Goal: Check status: Check status

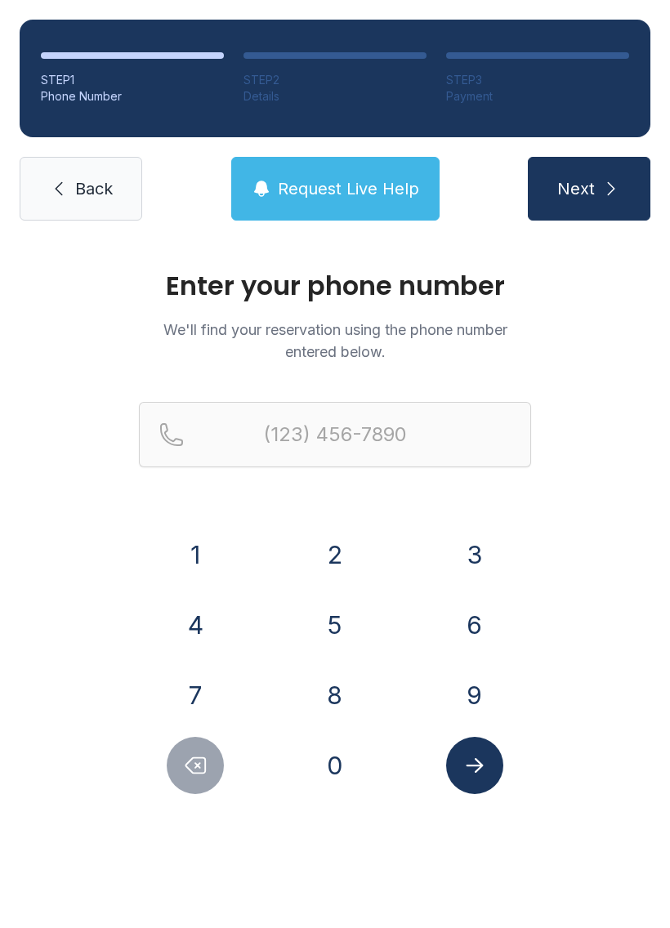
click at [336, 695] on button "8" at bounding box center [334, 695] width 57 height 57
click at [194, 554] on button "1" at bounding box center [195, 554] width 57 height 57
click at [475, 570] on button "3" at bounding box center [474, 554] width 57 height 57
click at [201, 619] on button "4" at bounding box center [195, 624] width 57 height 57
click at [340, 681] on button "8" at bounding box center [334, 695] width 57 height 57
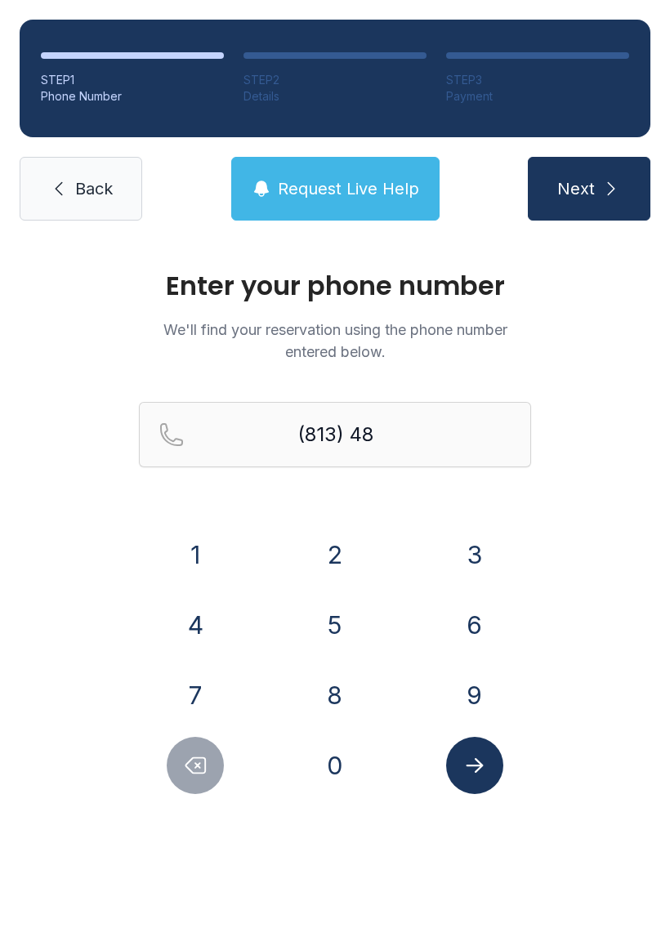
click at [334, 556] on button "2" at bounding box center [334, 554] width 57 height 57
click at [335, 690] on button "8" at bounding box center [334, 695] width 57 height 57
click at [479, 555] on button "3" at bounding box center [474, 554] width 57 height 57
click at [479, 554] on button "3" at bounding box center [474, 554] width 57 height 57
click at [332, 623] on button "5" at bounding box center [334, 624] width 57 height 57
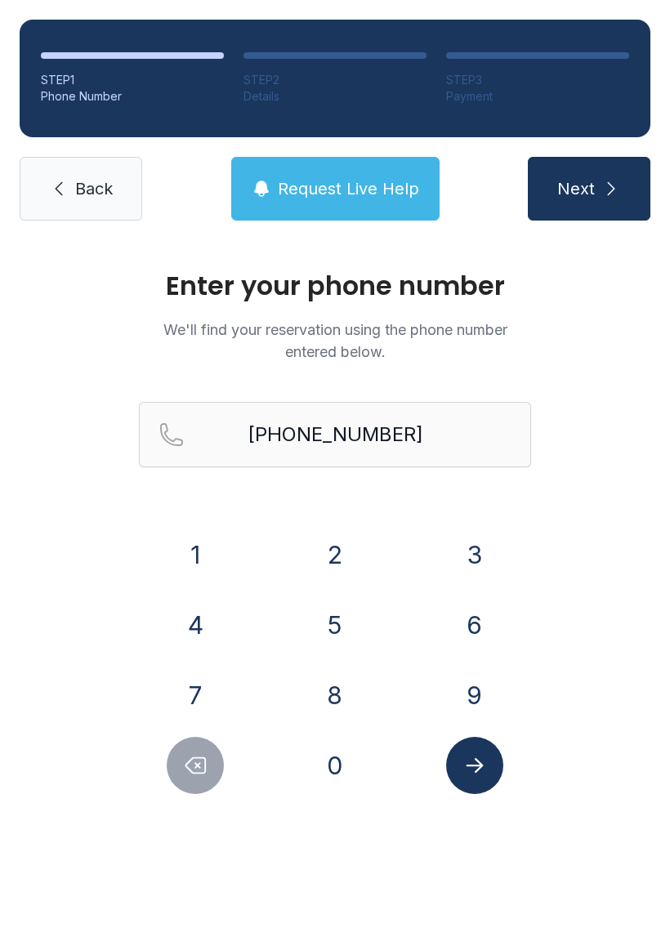
click at [491, 768] on button "Submit lookup form" at bounding box center [474, 765] width 57 height 57
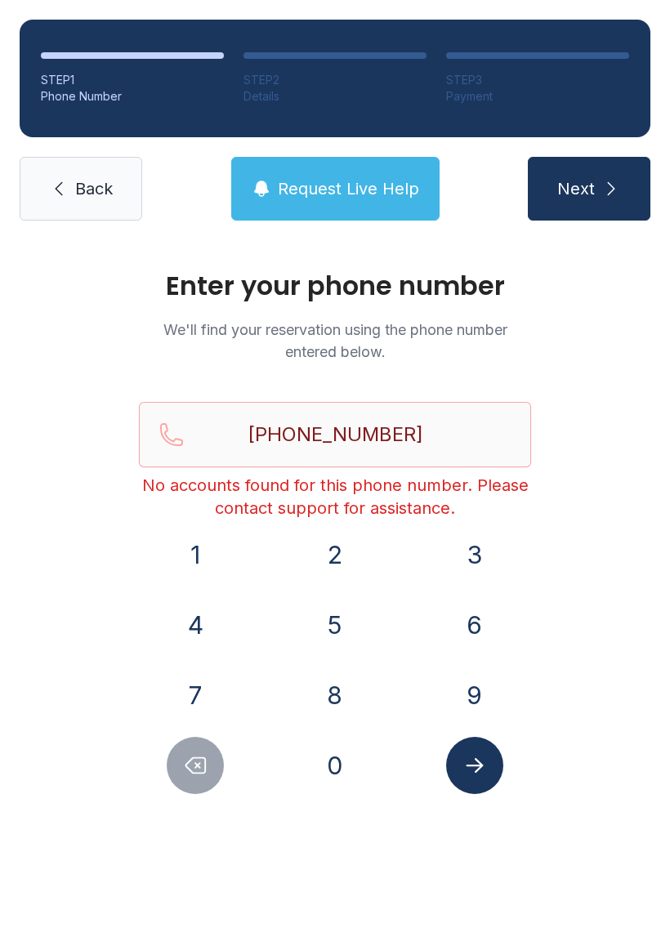
click at [480, 774] on icon "Submit lookup form" at bounding box center [474, 765] width 25 height 25
click at [194, 765] on icon "Delete number" at bounding box center [195, 765] width 25 height 25
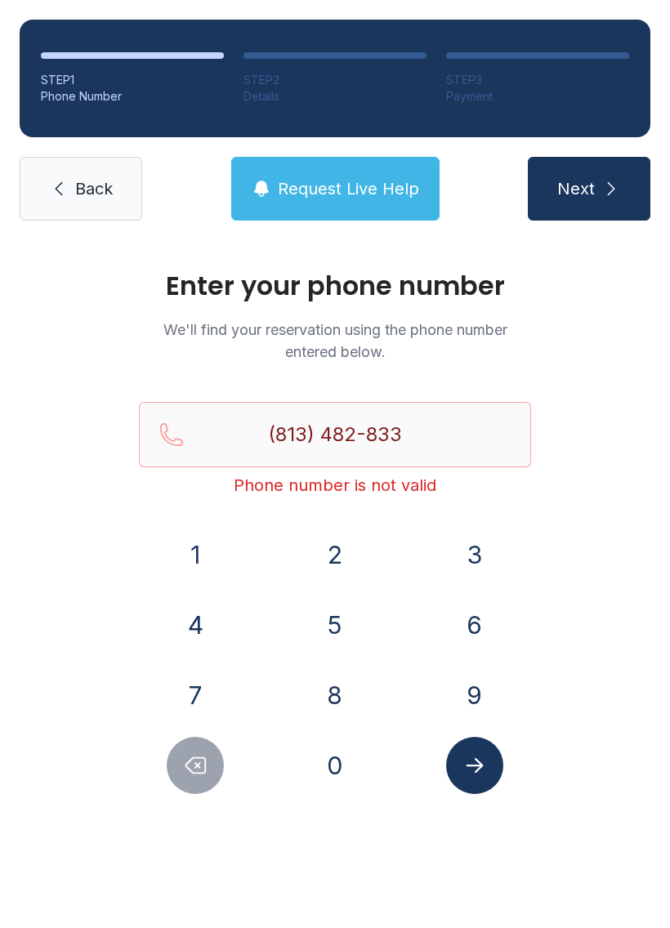
click at [193, 765] on icon "Delete number" at bounding box center [195, 765] width 25 height 25
click at [198, 763] on icon "Delete number" at bounding box center [195, 765] width 25 height 25
click at [197, 763] on icon "Delete number" at bounding box center [195, 765] width 25 height 25
click at [199, 780] on button "Delete number" at bounding box center [195, 765] width 57 height 57
click at [198, 780] on button "Delete number" at bounding box center [195, 765] width 57 height 57
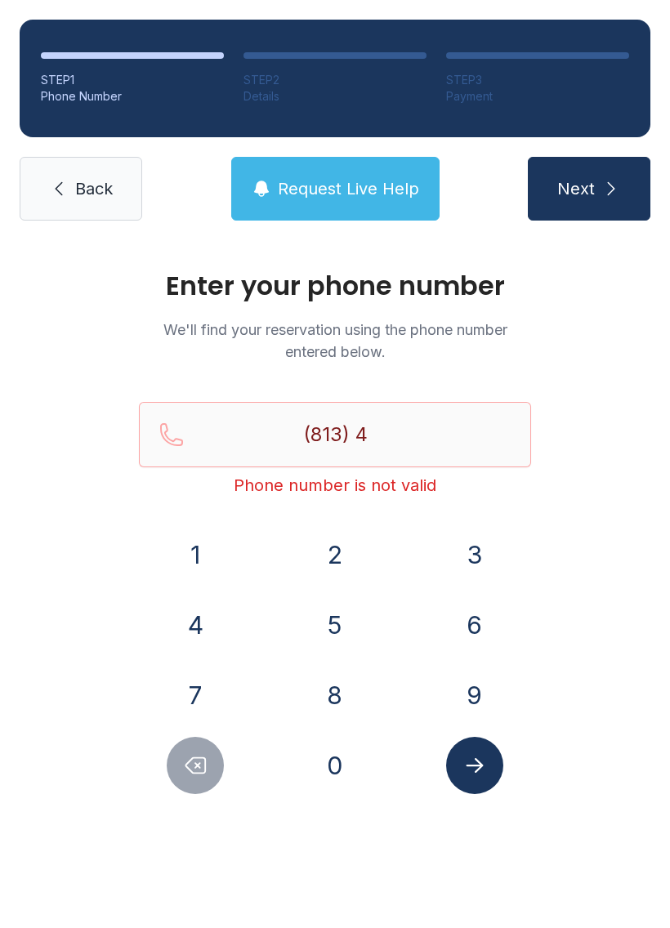
click at [196, 778] on button "Delete number" at bounding box center [195, 765] width 57 height 57
click at [186, 783] on button "Delete number" at bounding box center [195, 765] width 57 height 57
type input "(8"
click at [185, 783] on button "Delete number" at bounding box center [195, 765] width 57 height 57
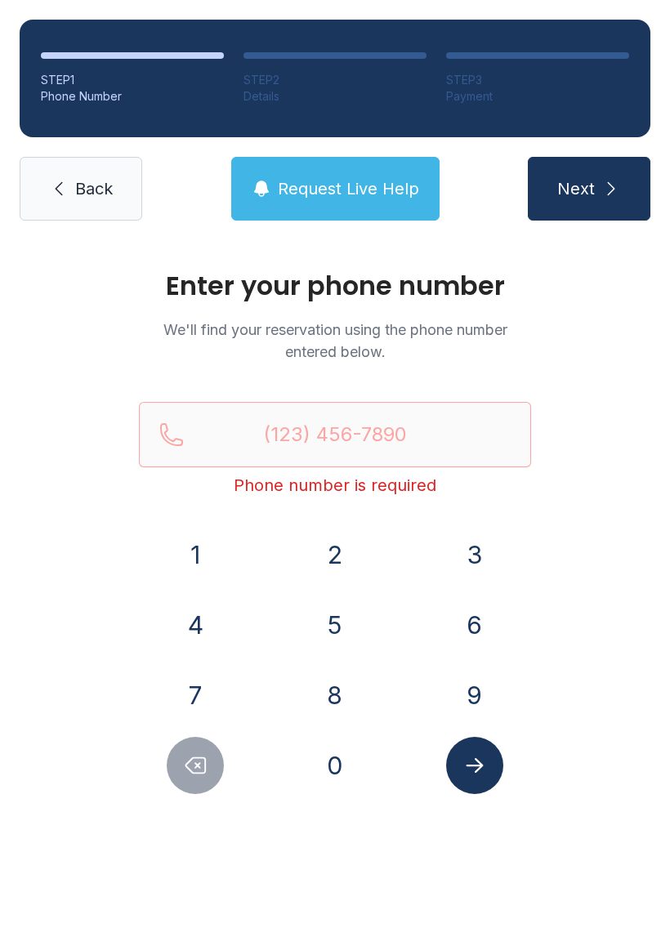
click at [177, 788] on button "Delete number" at bounding box center [195, 765] width 57 height 57
click at [179, 789] on button "Delete number" at bounding box center [195, 765] width 57 height 57
click at [331, 688] on button "8" at bounding box center [334, 695] width 57 height 57
click at [203, 559] on button "1" at bounding box center [195, 554] width 57 height 57
click at [483, 538] on button "3" at bounding box center [474, 554] width 57 height 57
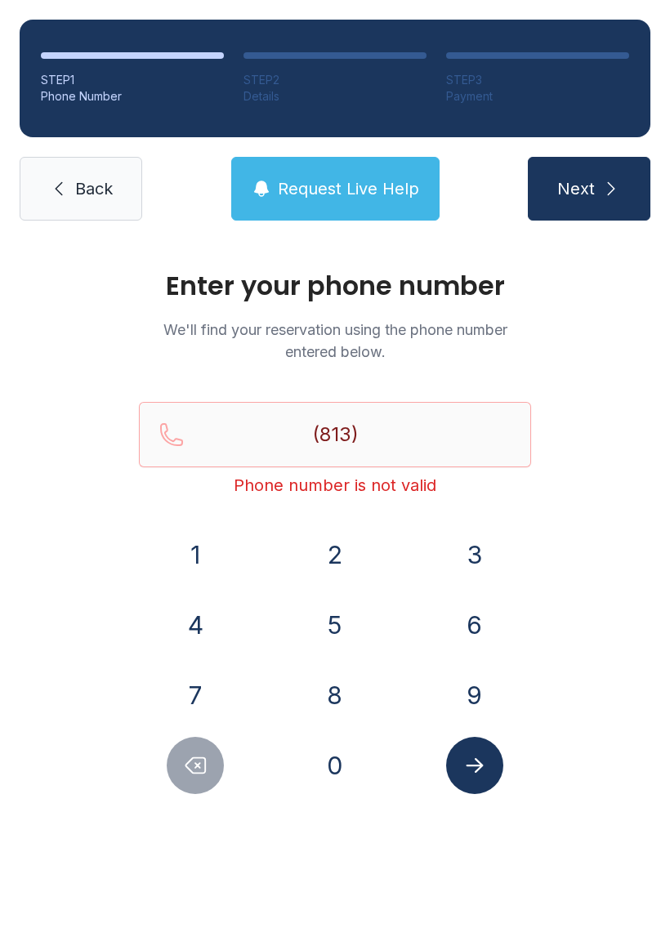
click at [195, 622] on button "4" at bounding box center [195, 624] width 57 height 57
click at [336, 691] on button "8" at bounding box center [334, 695] width 57 height 57
click at [333, 560] on button "2" at bounding box center [334, 554] width 57 height 57
click at [340, 698] on button "8" at bounding box center [334, 695] width 57 height 57
click at [474, 538] on button "3" at bounding box center [474, 554] width 57 height 57
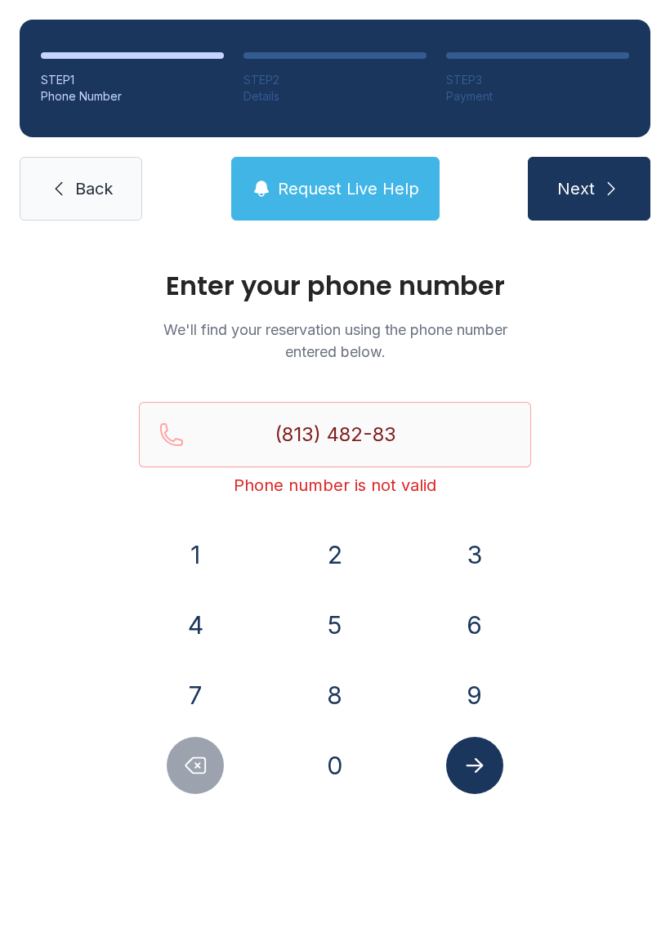
click at [473, 538] on button "3" at bounding box center [474, 554] width 57 height 57
click at [332, 625] on button "5" at bounding box center [334, 624] width 57 height 57
type input "[PHONE_NUMBER]"
click at [474, 761] on icon "Submit lookup form" at bounding box center [474, 765] width 25 height 25
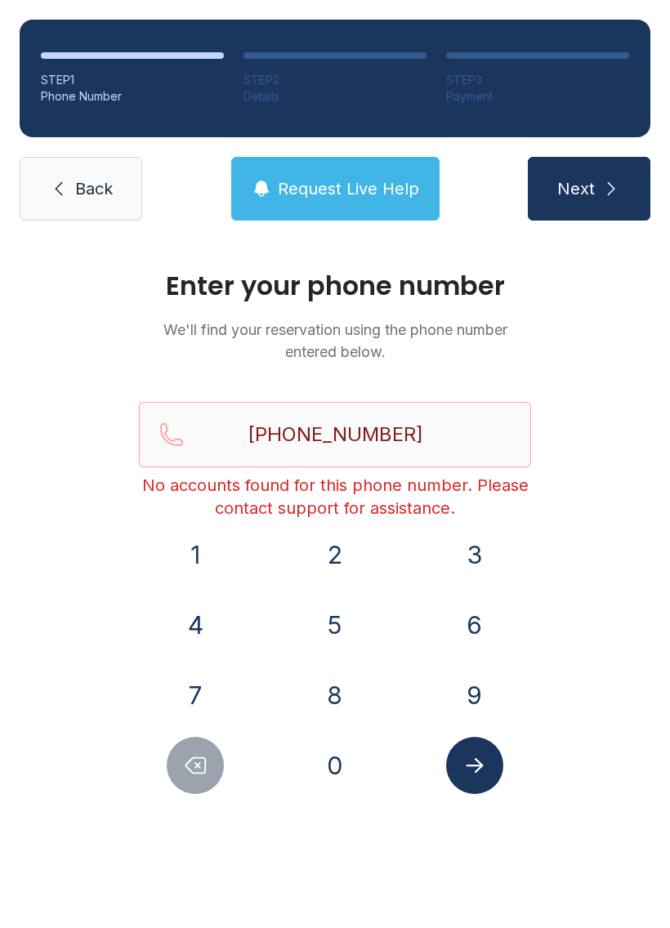
click at [476, 771] on icon "Submit lookup form" at bounding box center [474, 765] width 17 height 15
click at [55, 133] on ol "STEP 1 Phone Number STEP 2 Details STEP 3 Payment" at bounding box center [335, 79] width 631 height 118
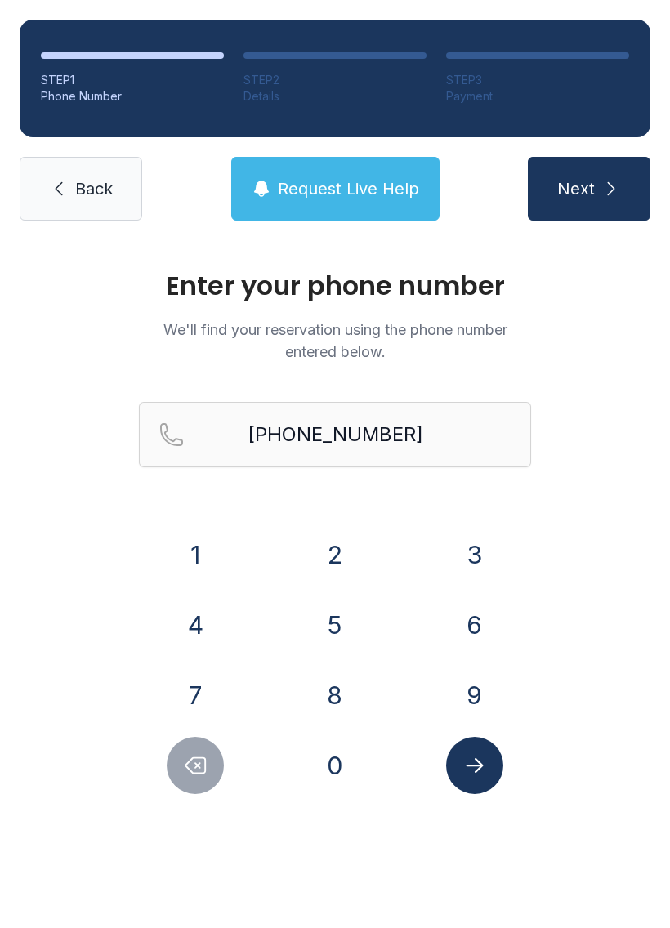
click at [83, 178] on span "Back" at bounding box center [94, 188] width 38 height 23
